Goal: Book appointment/travel/reservation

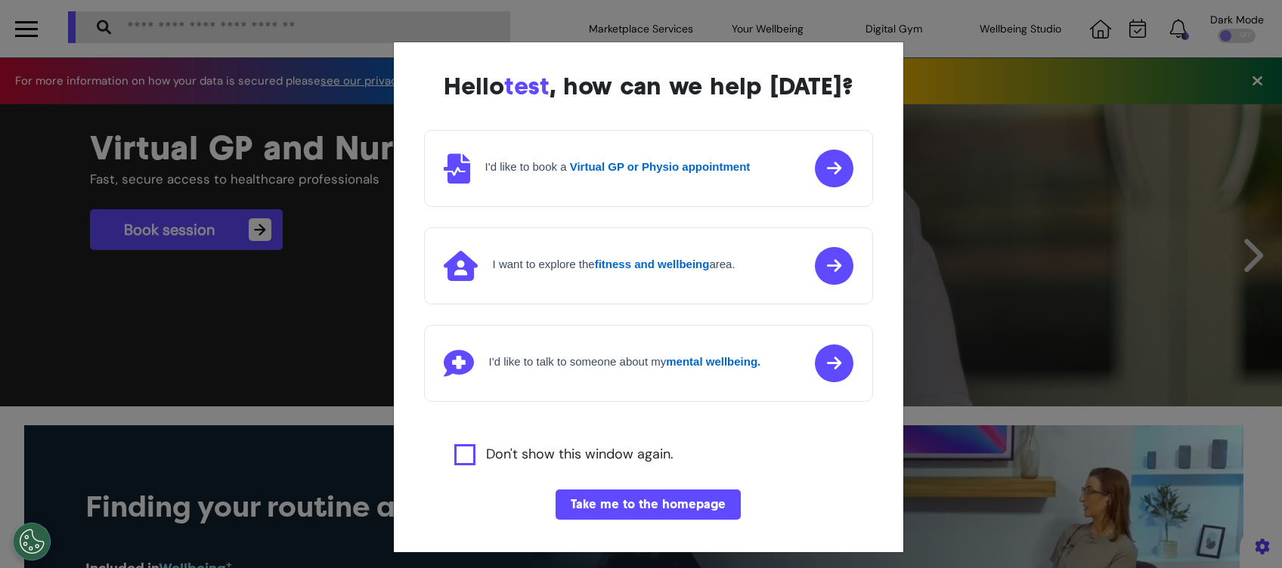
scroll to position [0, 640]
click at [669, 508] on button "Take me to the homepage" at bounding box center [647, 505] width 185 height 30
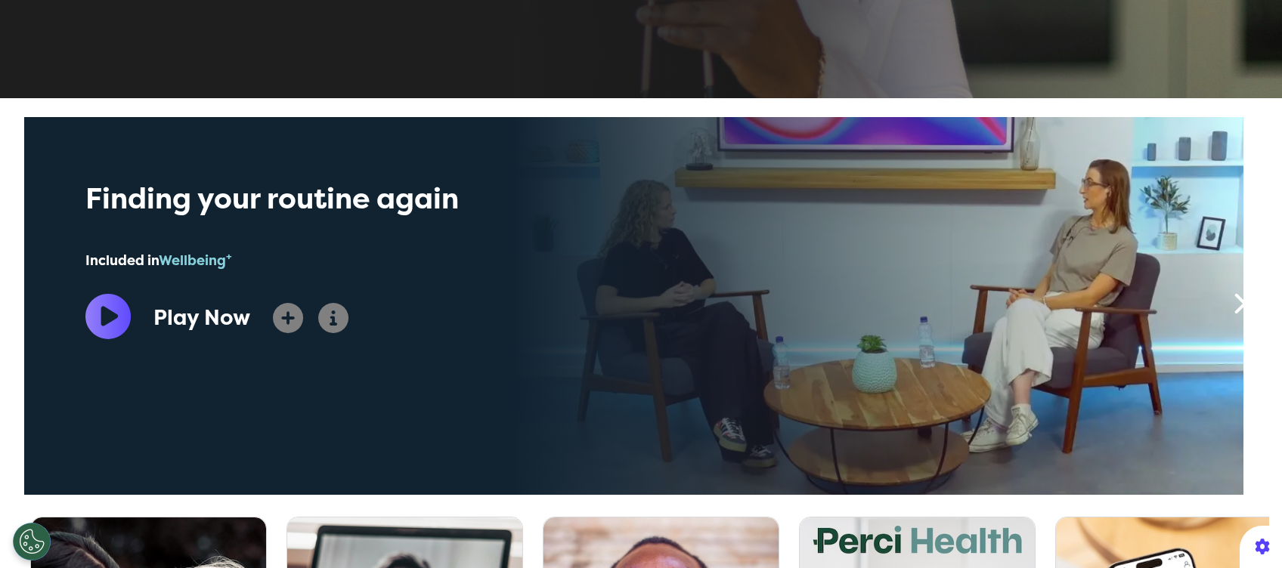
scroll to position [403, 0]
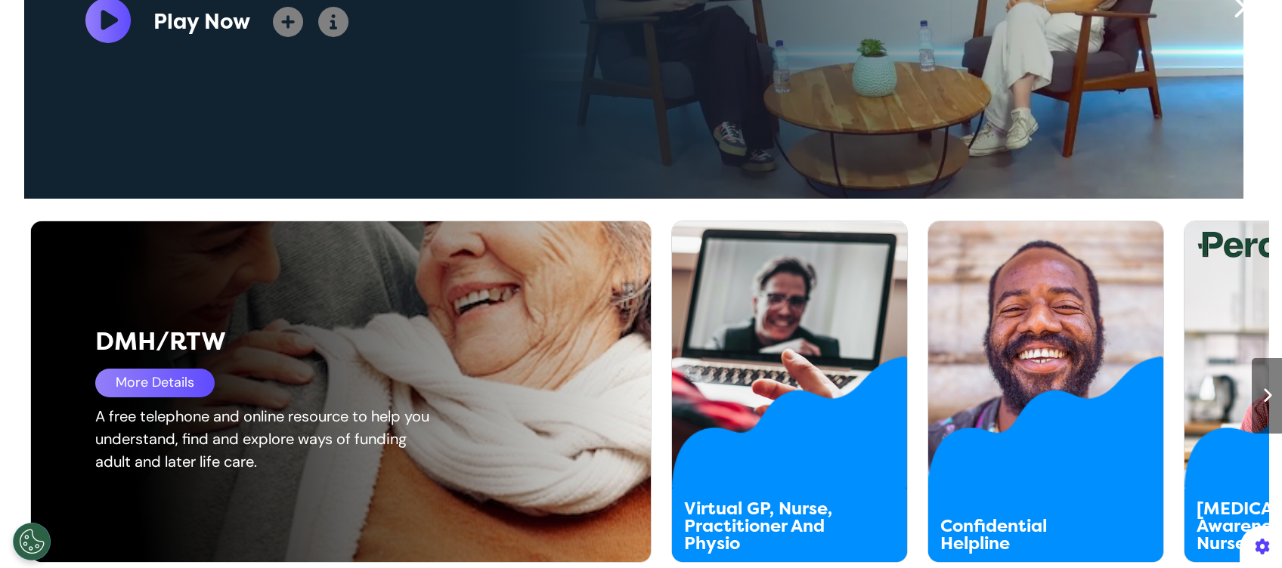
click at [145, 385] on div "More Details" at bounding box center [154, 383] width 119 height 29
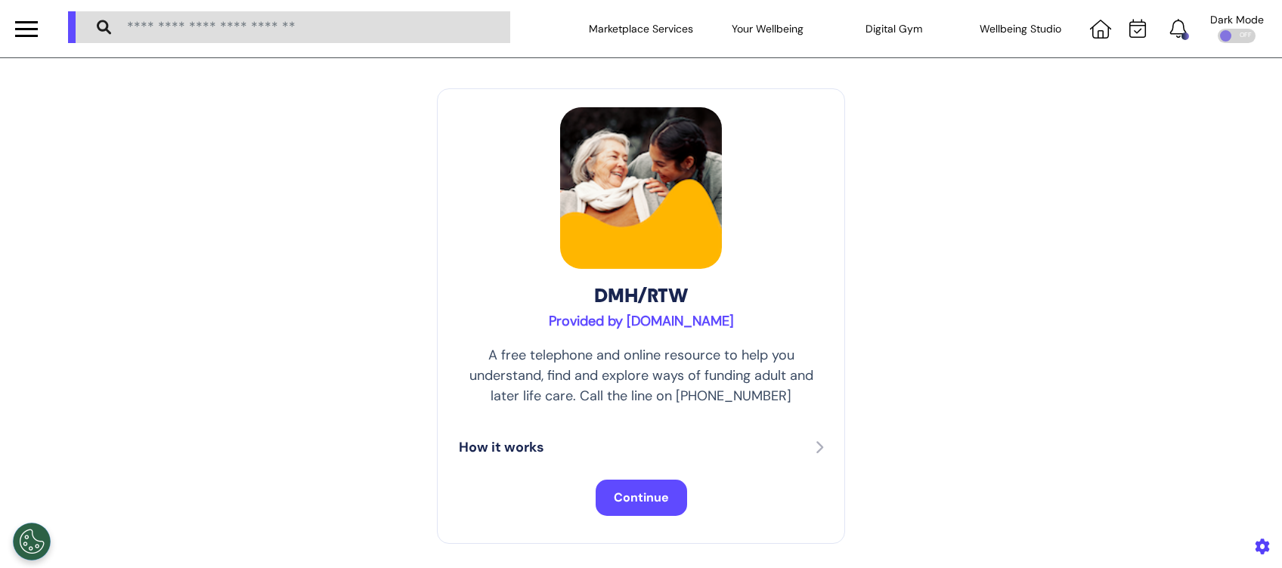
click at [641, 499] on span "Continue" at bounding box center [641, 498] width 55 height 16
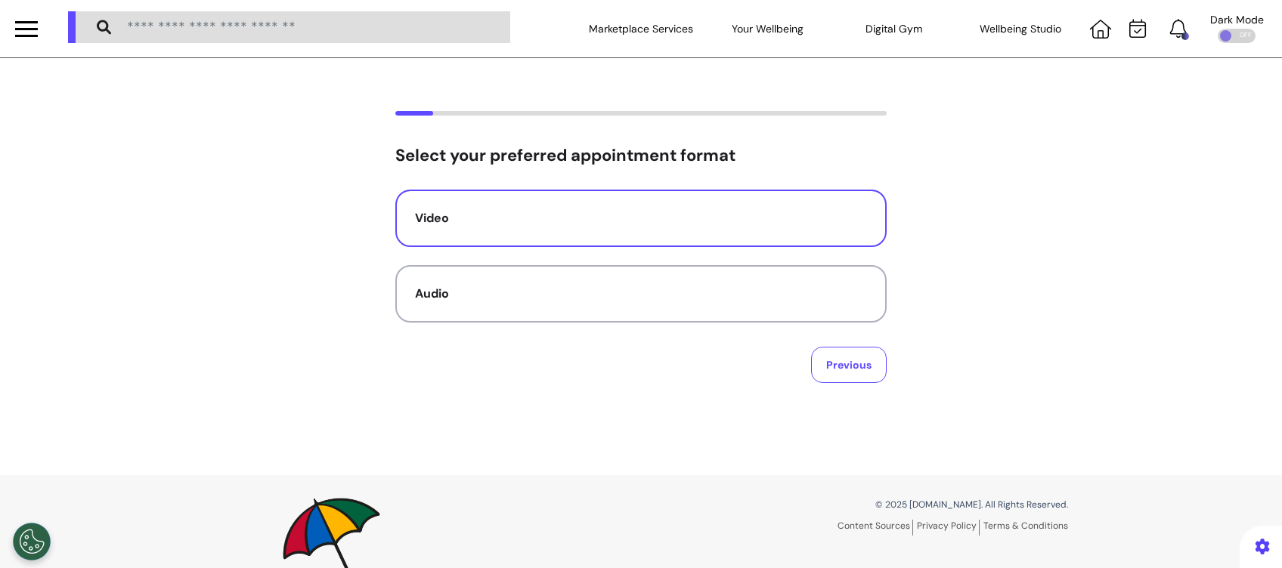
click at [745, 193] on button "Video" at bounding box center [640, 218] width 491 height 57
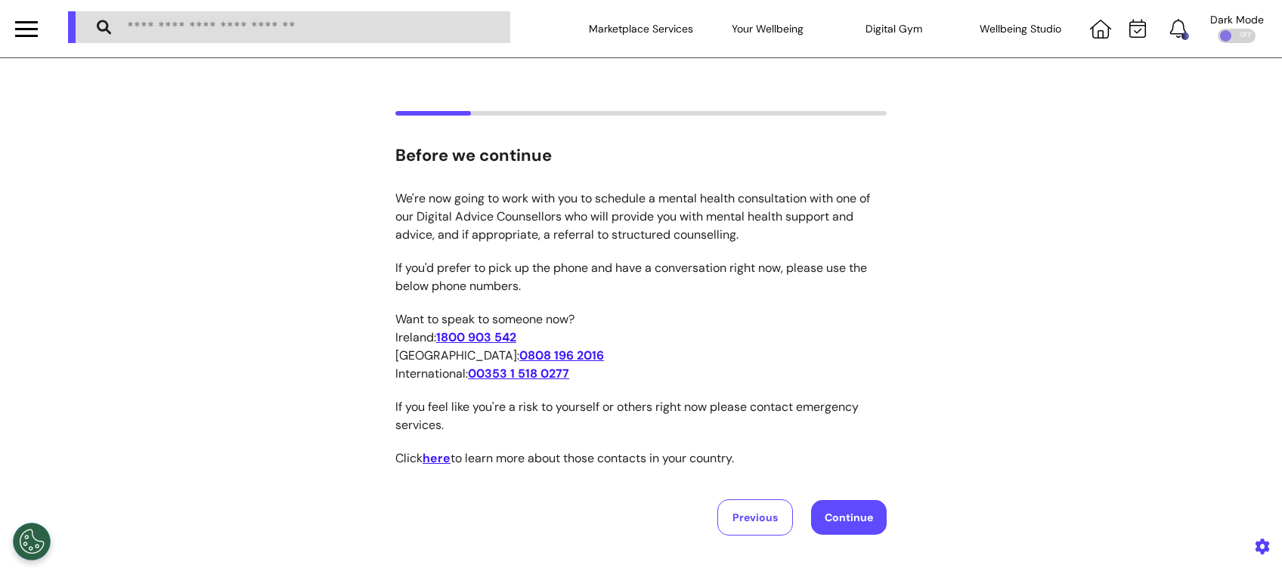
click at [819, 512] on button "Continue" at bounding box center [849, 517] width 76 height 35
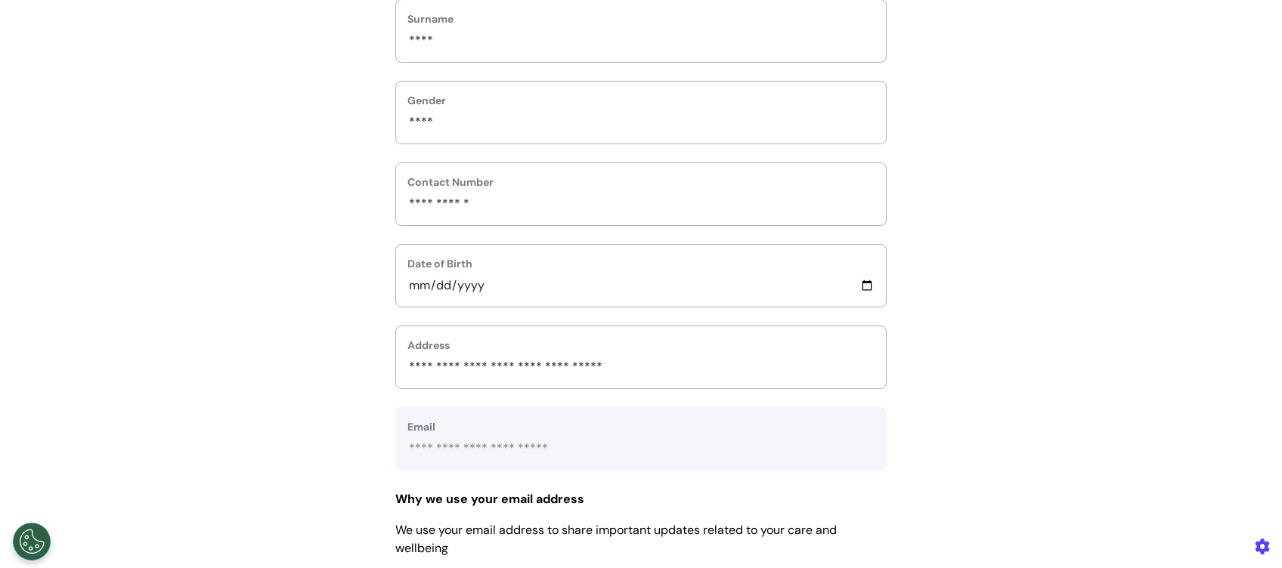
scroll to position [302, 0]
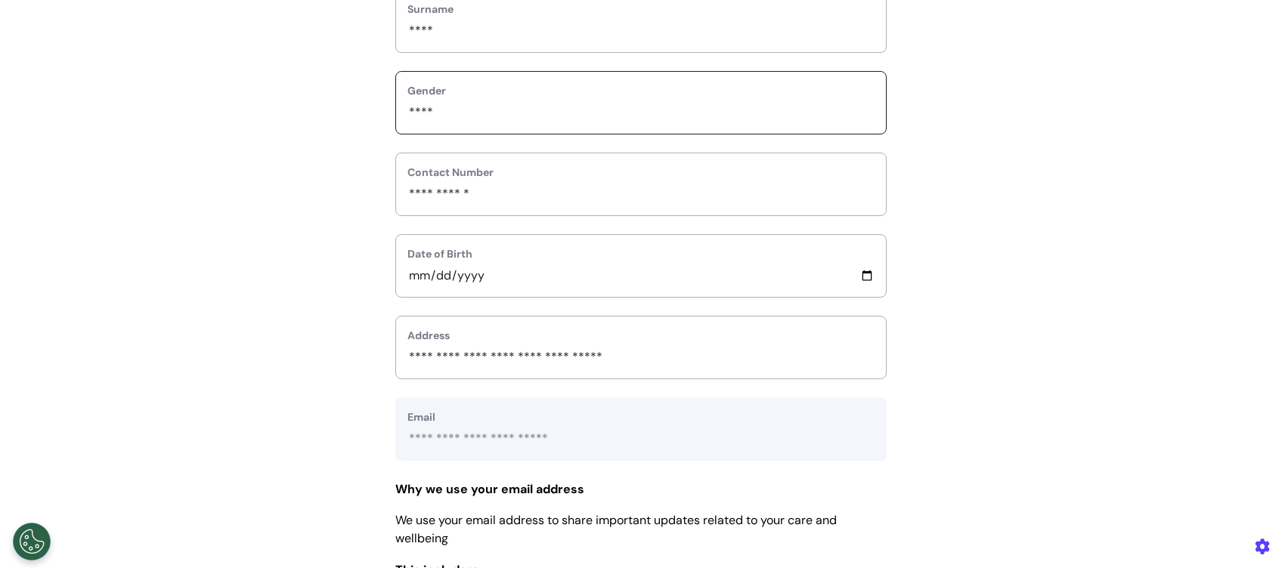
click at [750, 114] on input "custom_select" at bounding box center [640, 113] width 467 height 20
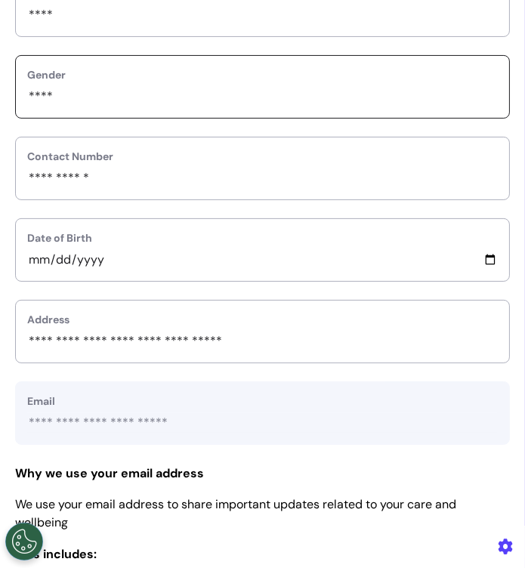
click at [412, 100] on input "custom_select" at bounding box center [262, 97] width 471 height 20
click at [446, 91] on input "custom_select" at bounding box center [262, 97] width 471 height 20
click at [456, 90] on input "custom_select" at bounding box center [262, 97] width 471 height 20
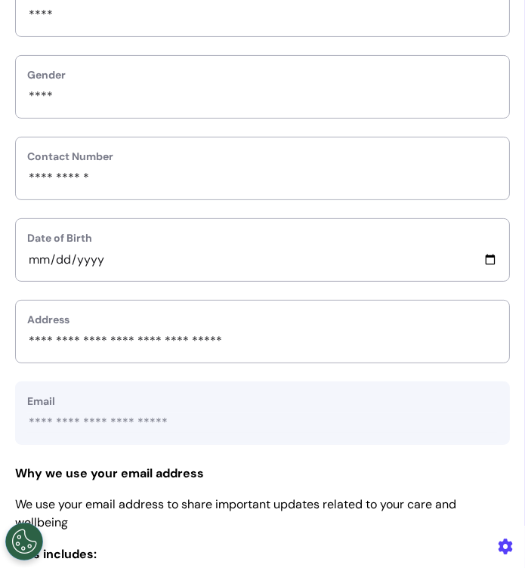
click at [484, 83] on div "Gender" at bounding box center [262, 86] width 495 height 63
click at [345, 77] on label "Gender" at bounding box center [262, 75] width 471 height 16
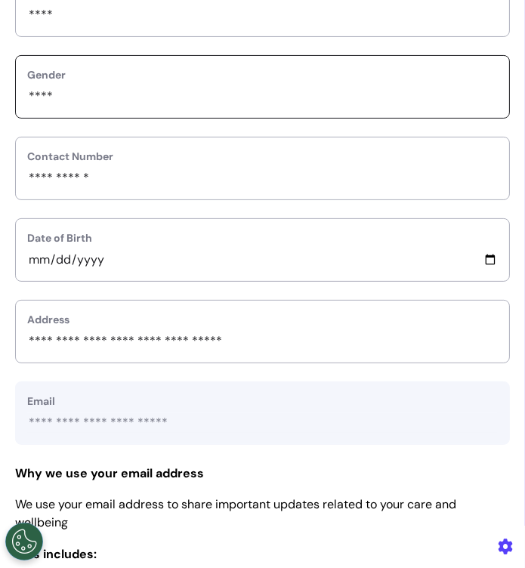
click at [364, 87] on input "custom_select" at bounding box center [262, 97] width 471 height 20
click at [342, 95] on input "custom_select" at bounding box center [262, 97] width 471 height 20
type input "****"
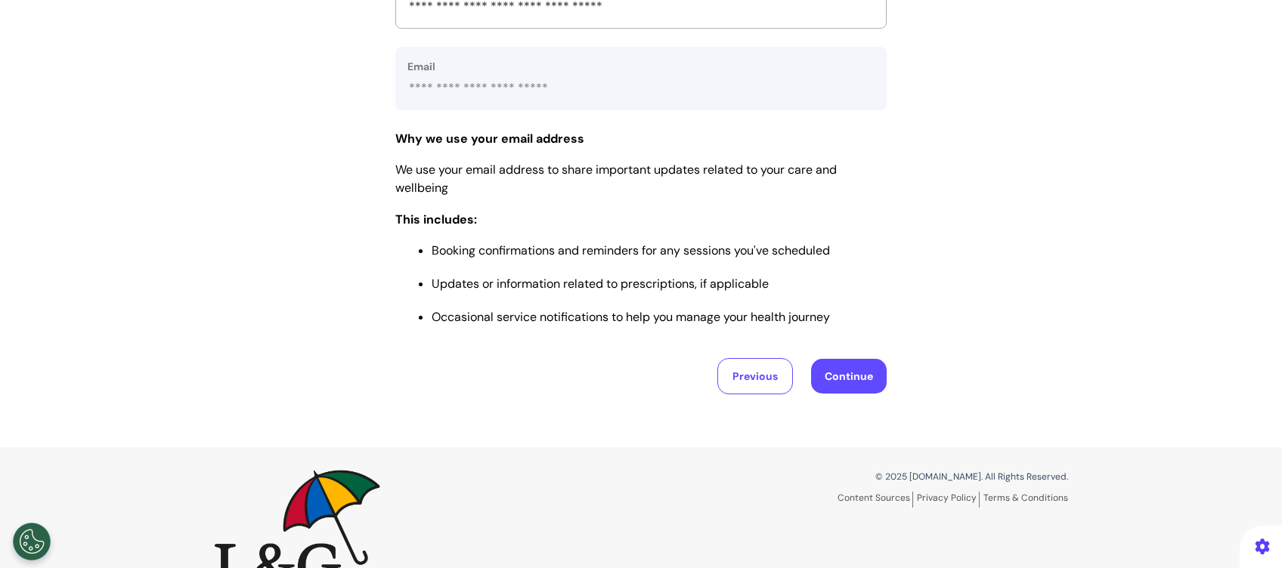
scroll to position [695, 0]
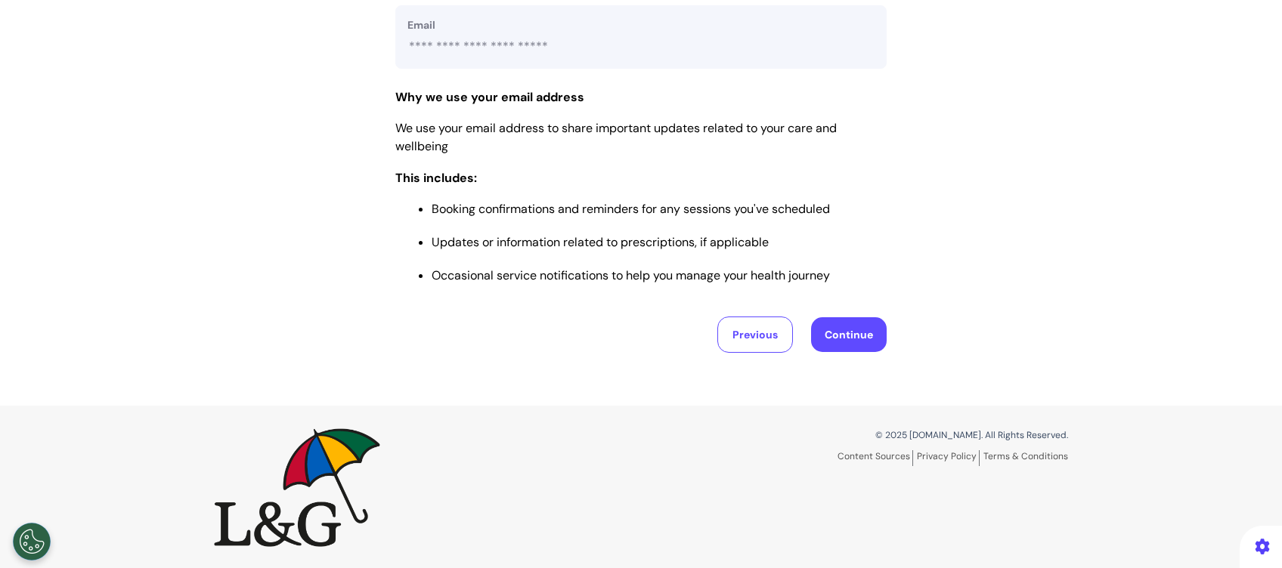
click at [831, 323] on button "Continue" at bounding box center [849, 334] width 76 height 35
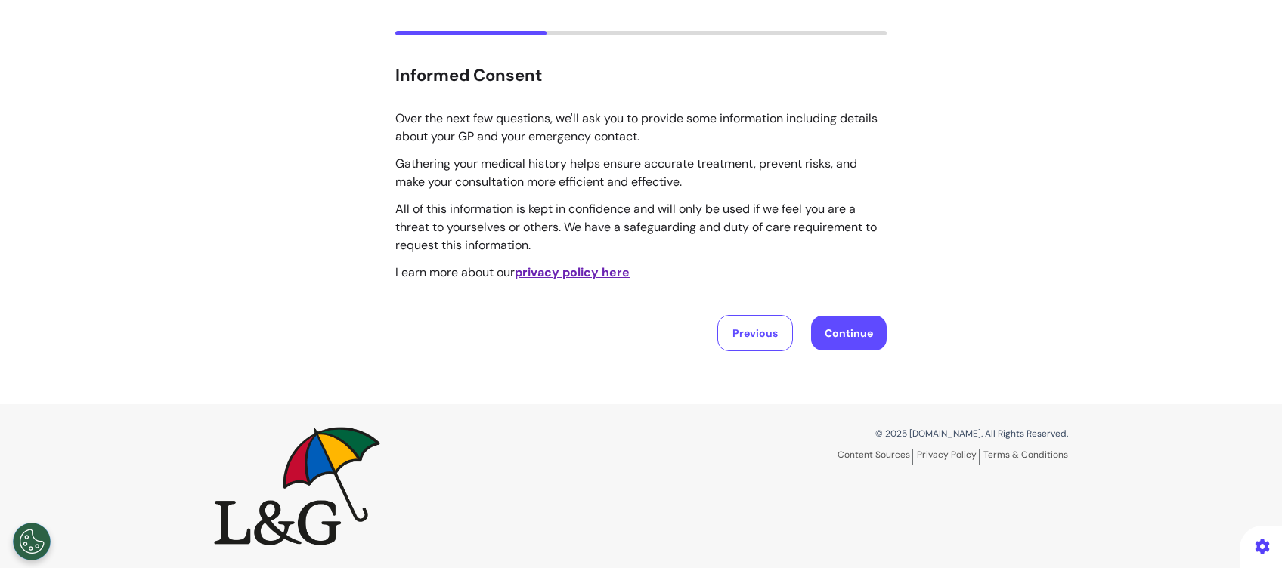
scroll to position [0, 0]
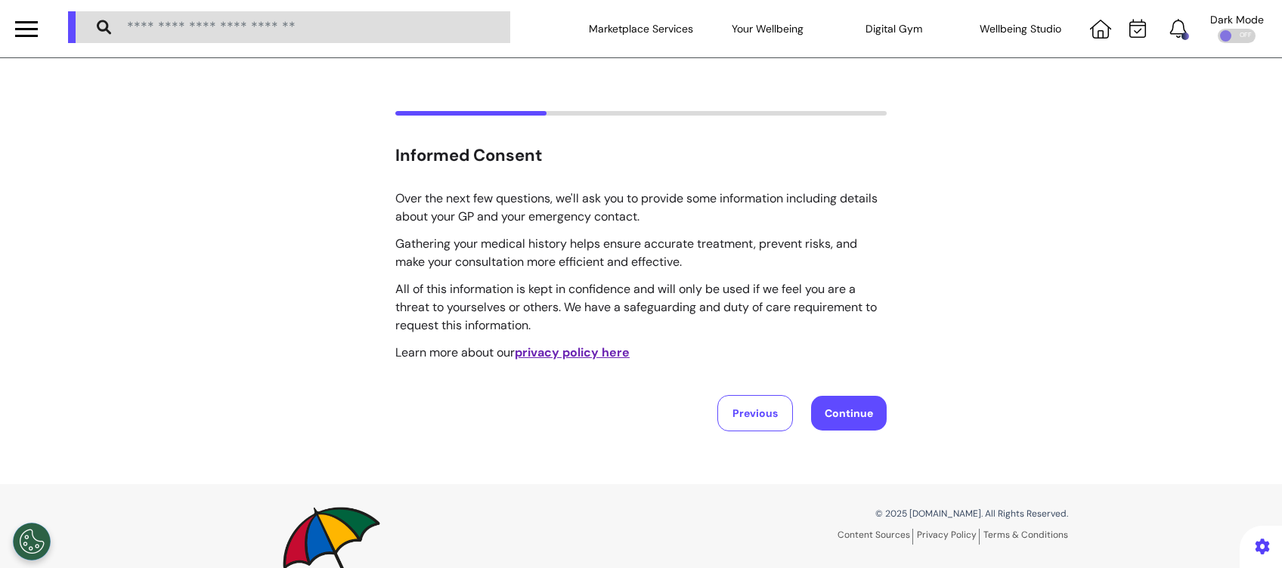
click at [852, 410] on button "Continue" at bounding box center [849, 413] width 76 height 35
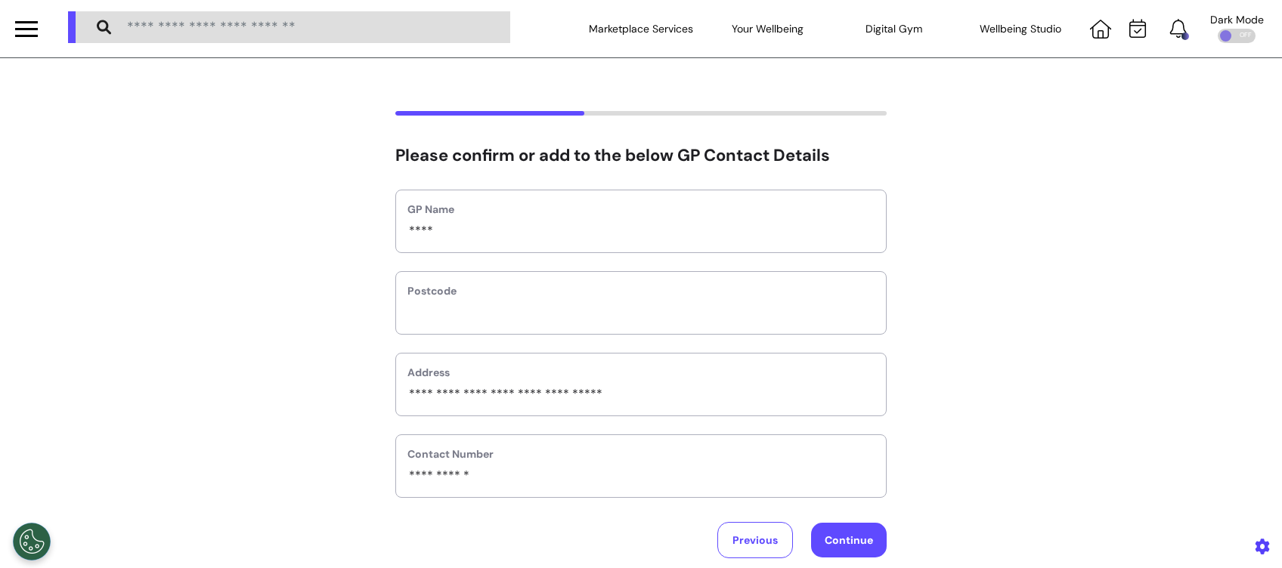
click at [828, 541] on button "Continue" at bounding box center [849, 540] width 76 height 35
select select "******"
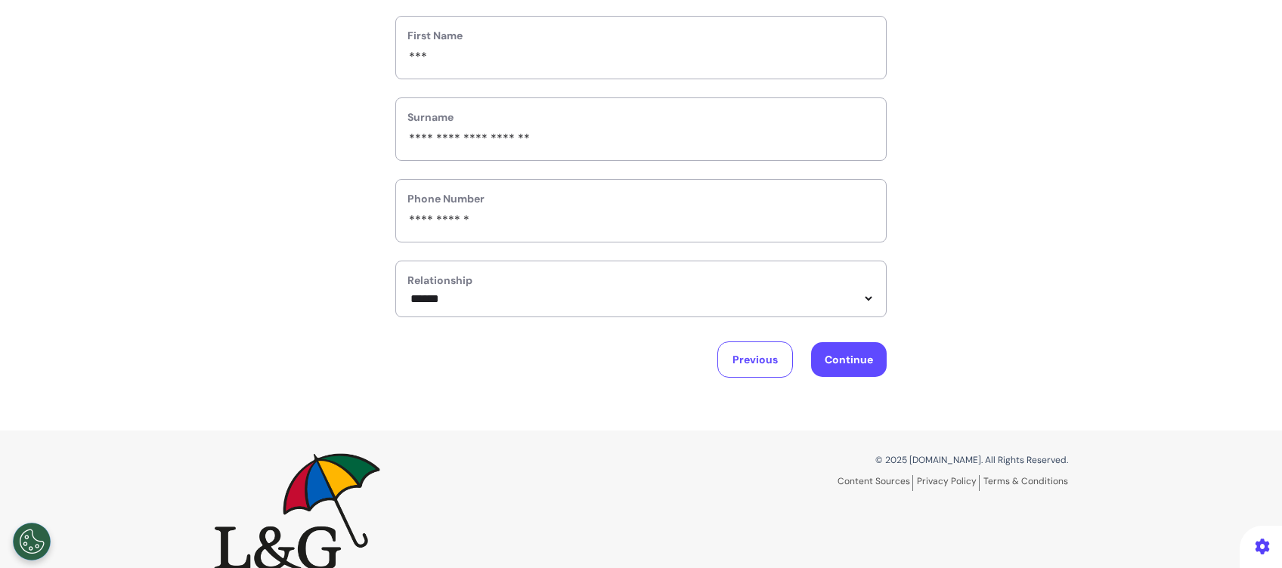
scroll to position [201, 0]
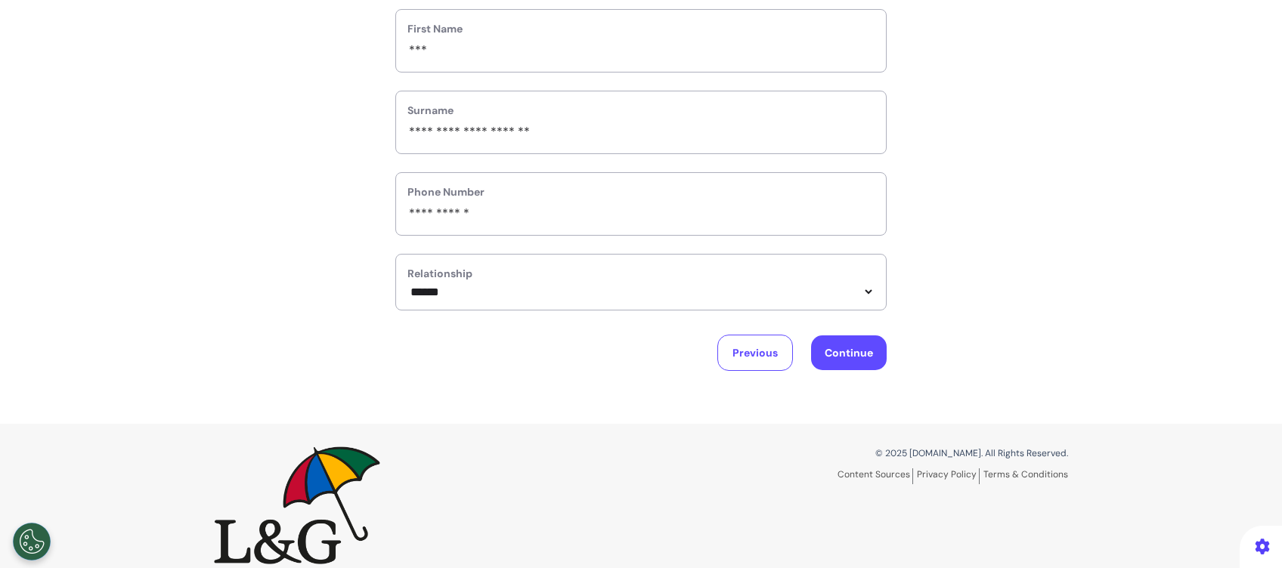
click at [846, 356] on button "Continue" at bounding box center [849, 353] width 76 height 35
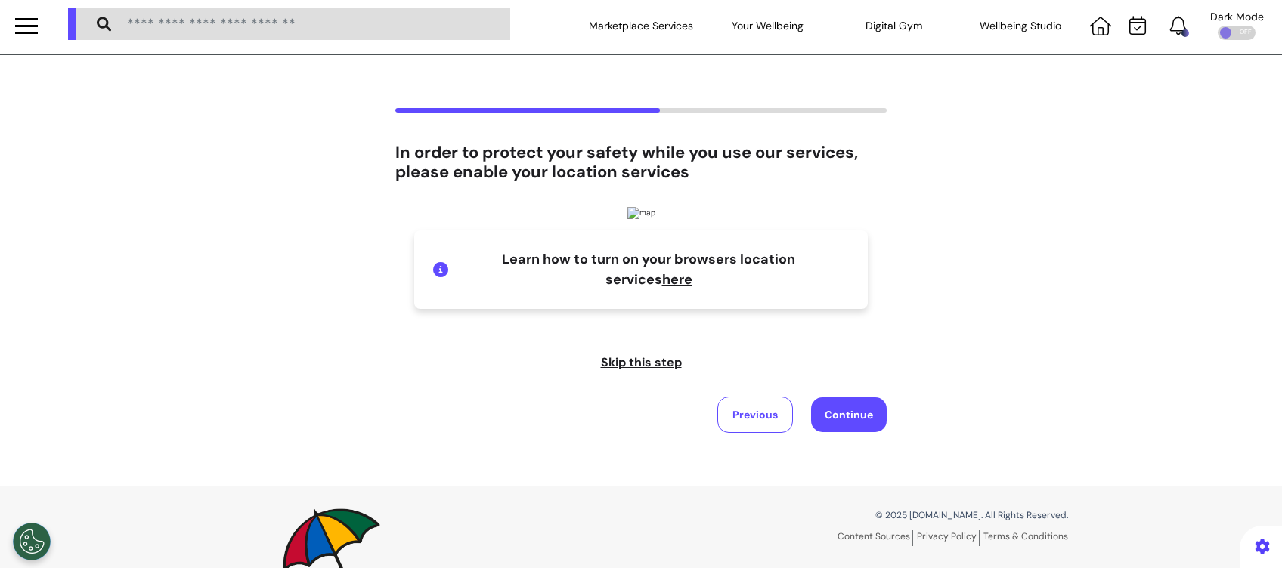
scroll to position [0, 0]
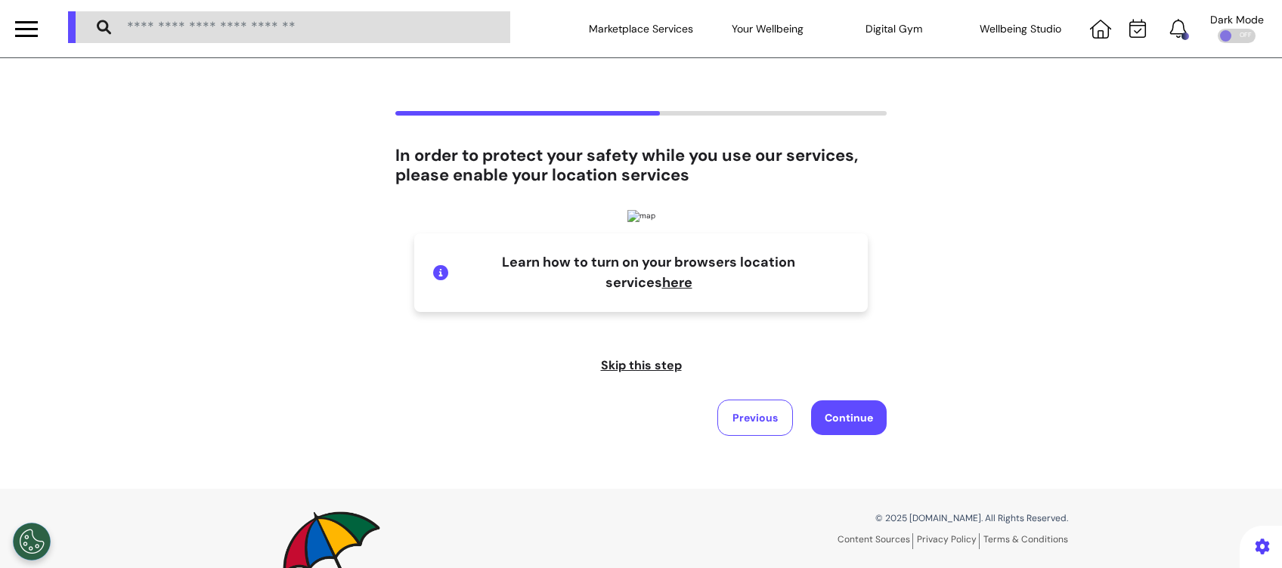
click at [845, 408] on button "Continue" at bounding box center [849, 418] width 76 height 35
click at [846, 415] on button "Continue" at bounding box center [849, 418] width 76 height 35
click at [828, 417] on button "Continue" at bounding box center [849, 418] width 76 height 35
